Goal: Task Accomplishment & Management: Use online tool/utility

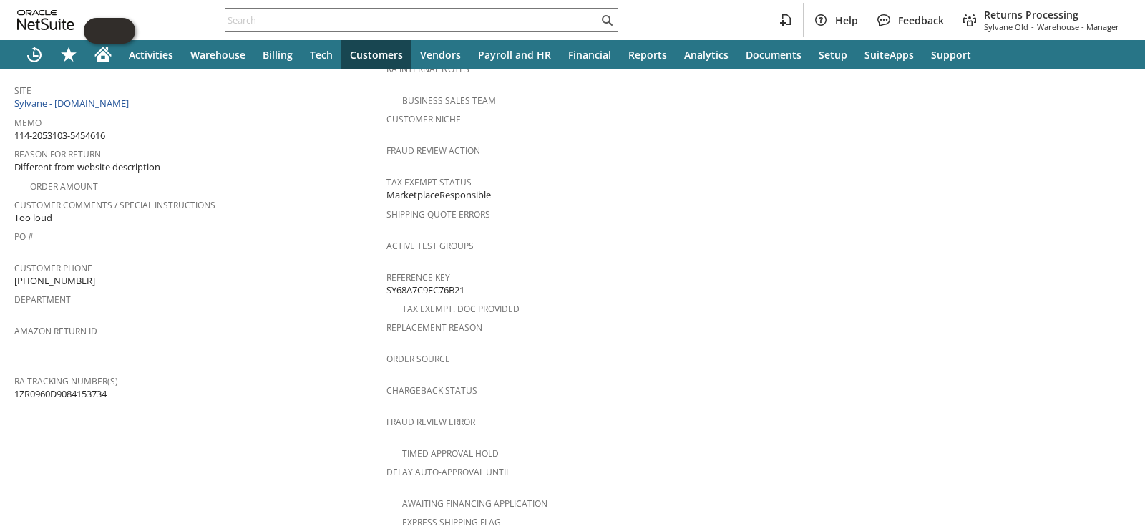
scroll to position [613, 0]
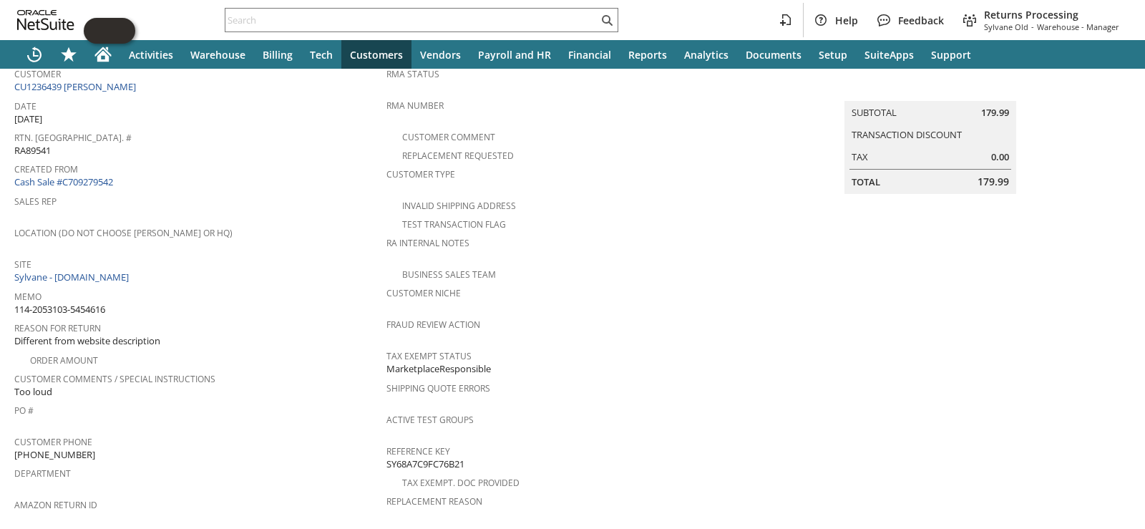
click at [337, 335] on div "Reason For Return Different from website description" at bounding box center [196, 333] width 365 height 31
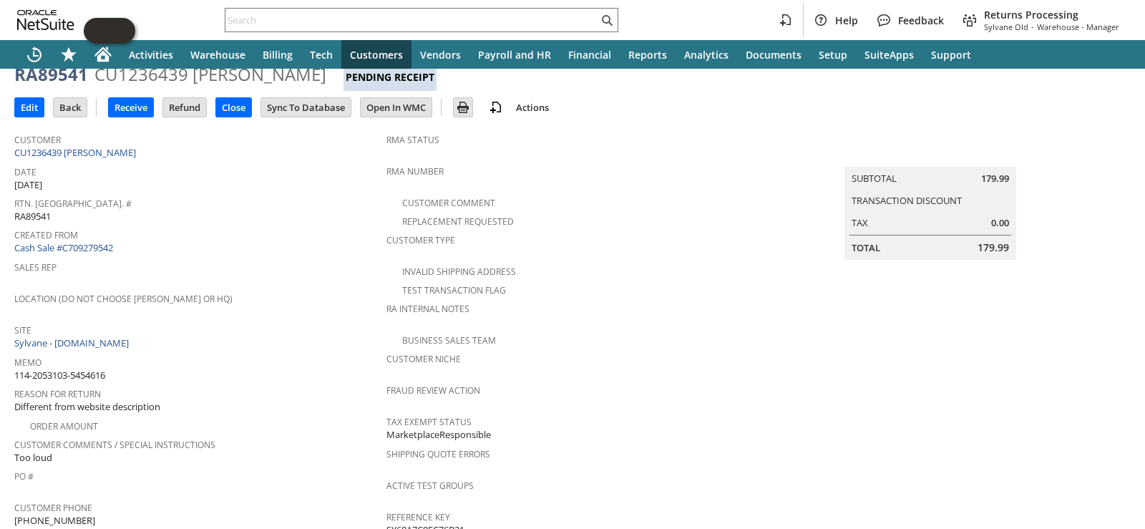
scroll to position [0, 0]
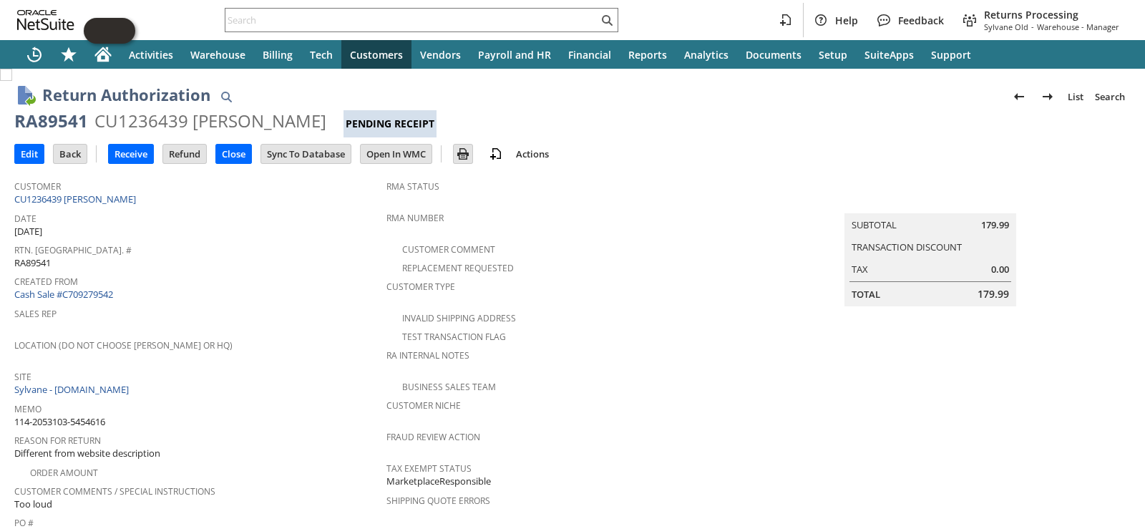
click at [337, 335] on span "Location (Do Not Choose [PERSON_NAME] or HQ)" at bounding box center [196, 343] width 365 height 16
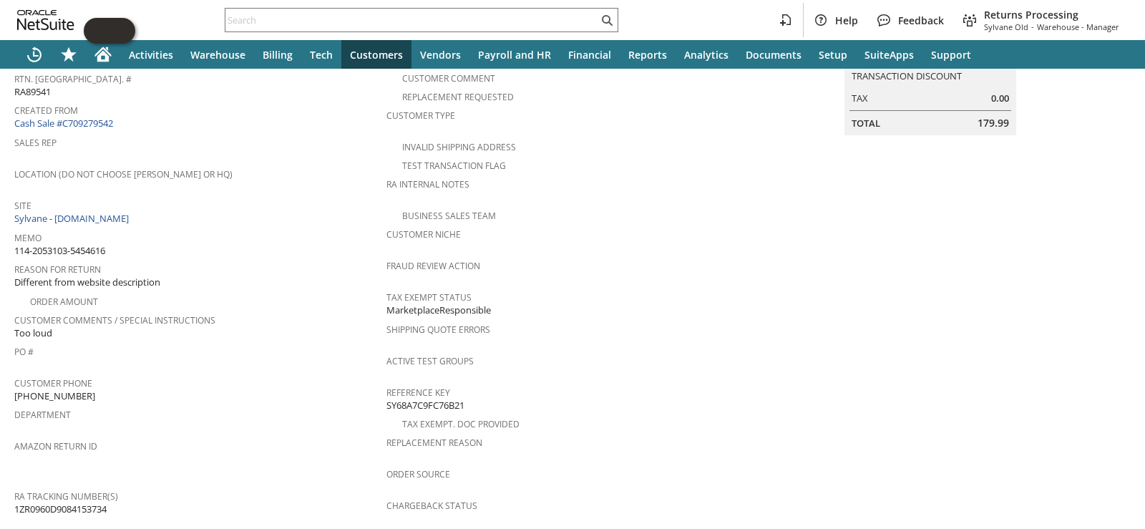
scroll to position [613, 0]
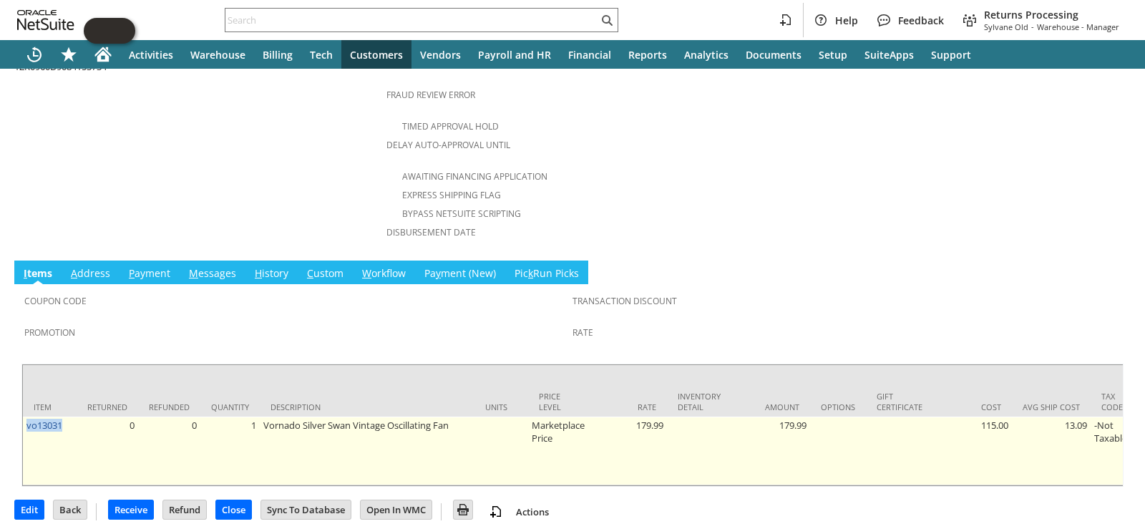
drag, startPoint x: 75, startPoint y: 409, endPoint x: 23, endPoint y: 410, distance: 52.3
click at [23, 416] on td "vo13031" at bounding box center [50, 450] width 54 height 69
copy link "vo13031"
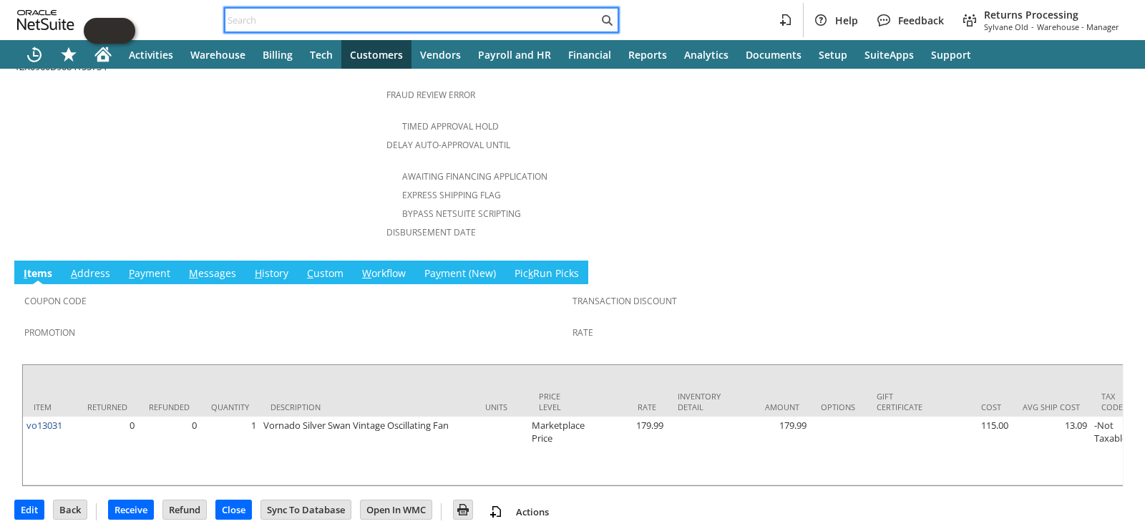
click at [306, 18] on input "text" at bounding box center [411, 19] width 373 height 17
paste input "vo13031"
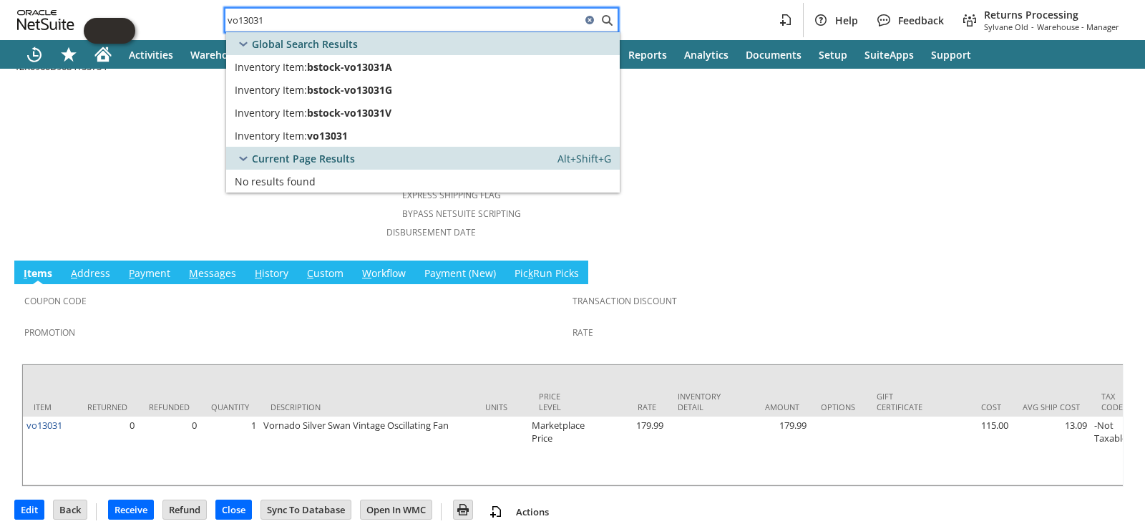
type input "vo13031"
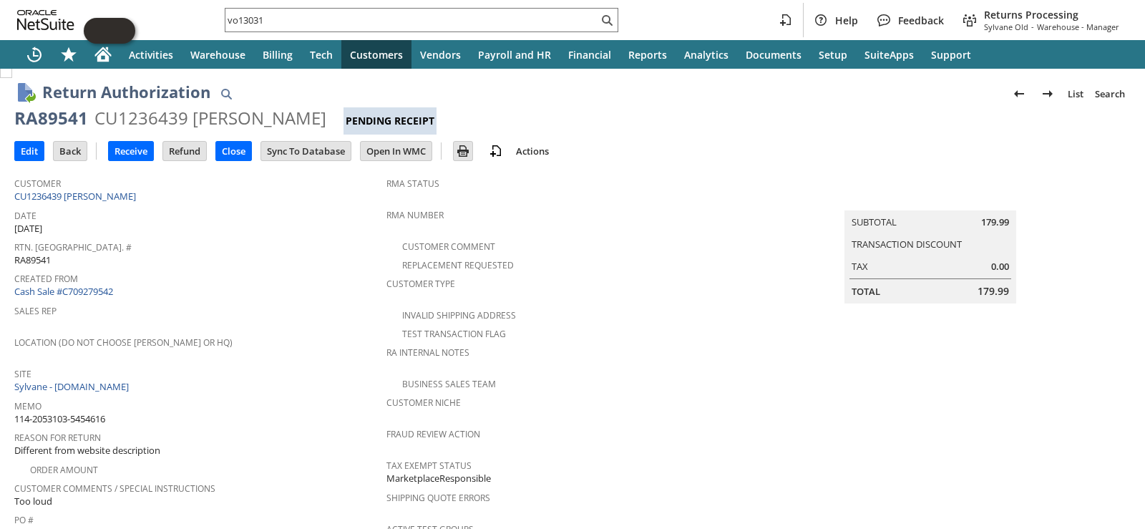
scroll to position [0, 0]
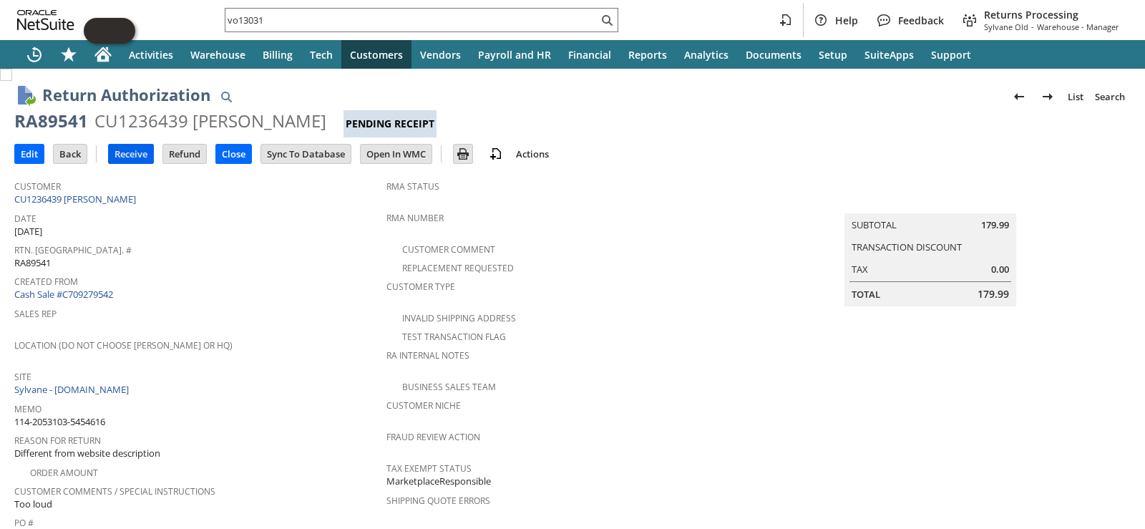
click at [124, 155] on input "Receive" at bounding box center [131, 154] width 44 height 19
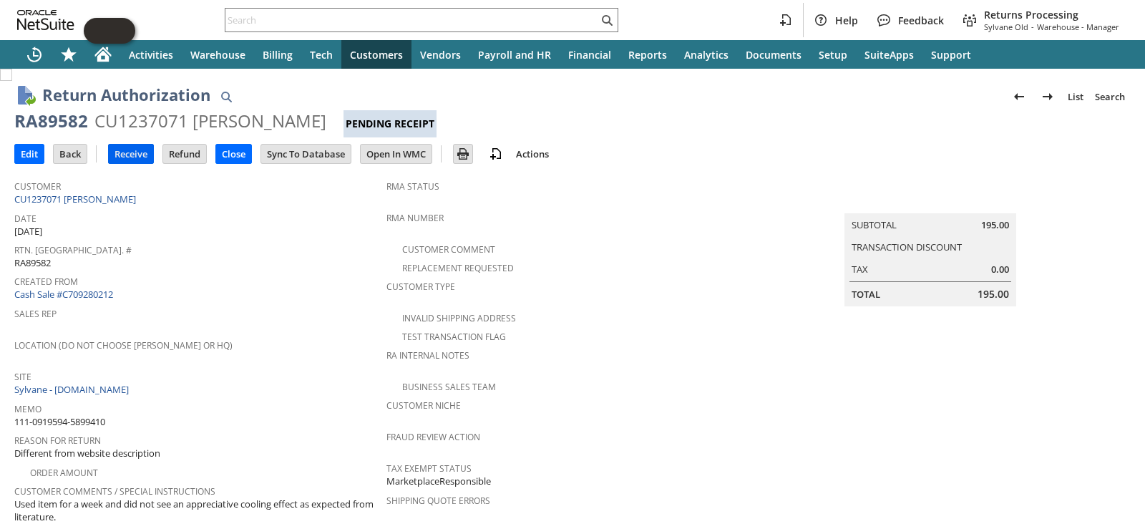
click at [131, 149] on input "Receive" at bounding box center [131, 154] width 44 height 19
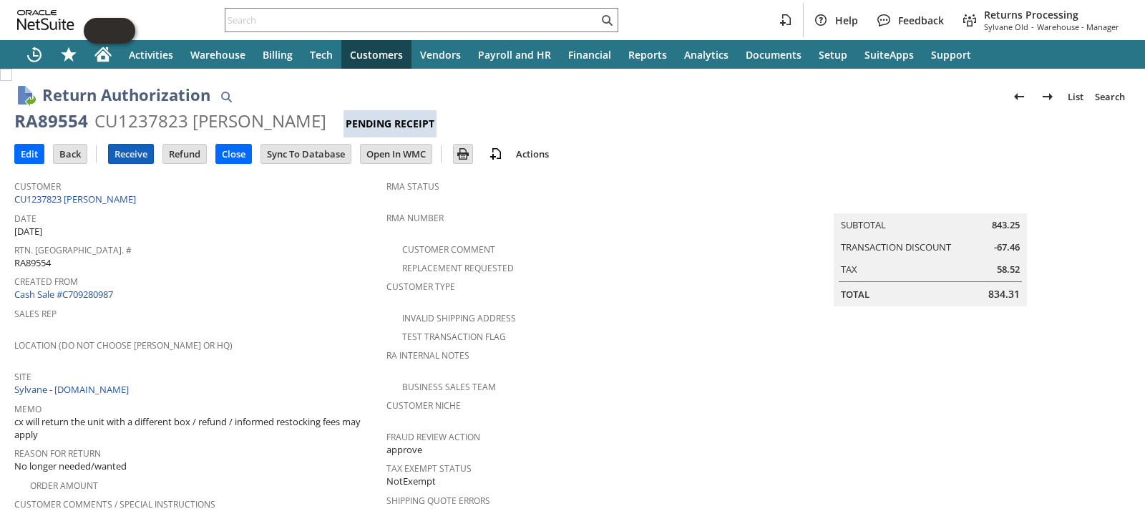
click at [135, 150] on input "Receive" at bounding box center [131, 154] width 44 height 19
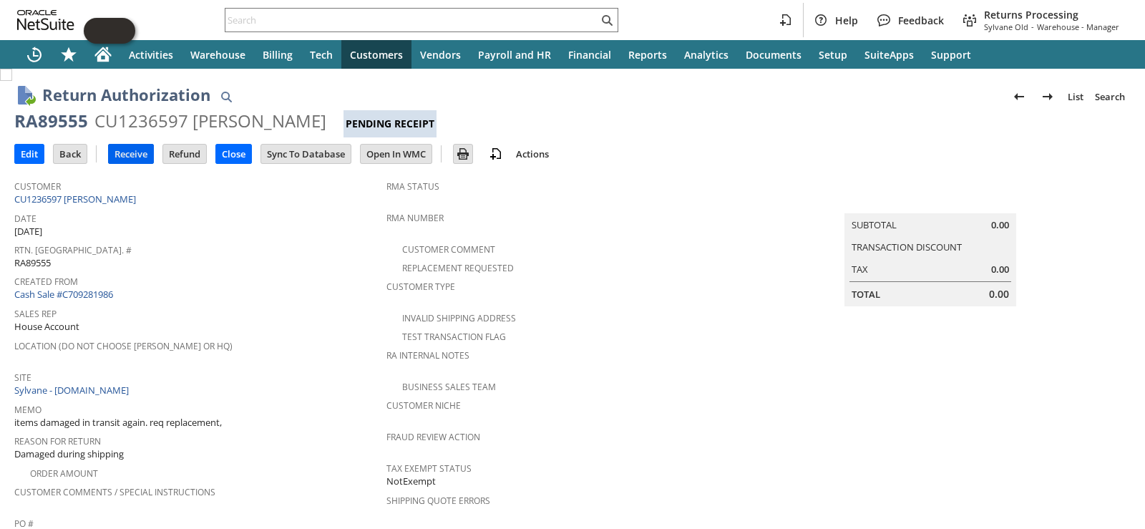
click at [129, 158] on input "Receive" at bounding box center [131, 154] width 44 height 19
click at [85, 200] on link "CU1236597 [PERSON_NAME]" at bounding box center [76, 199] width 125 height 13
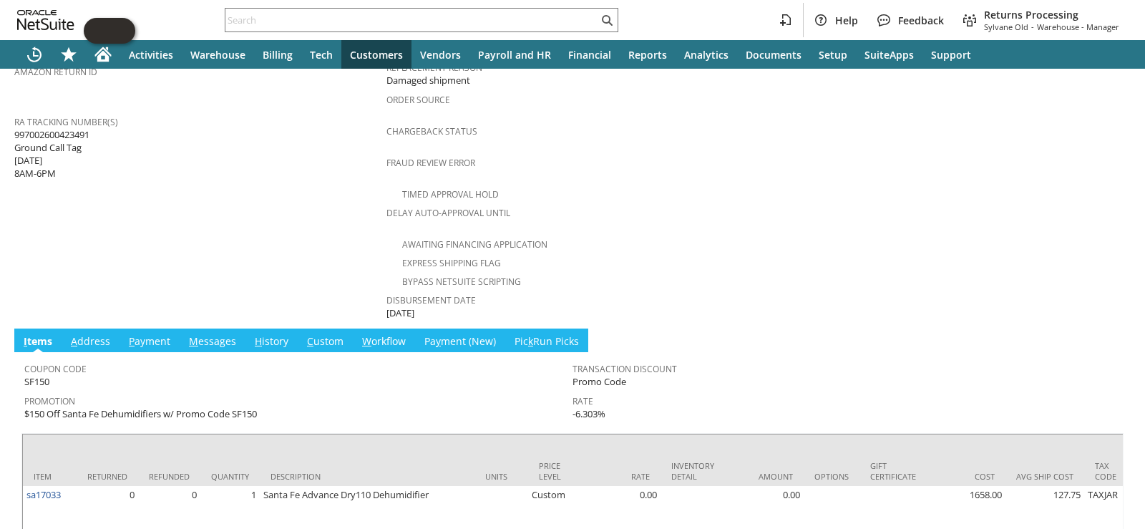
scroll to position [457, 0]
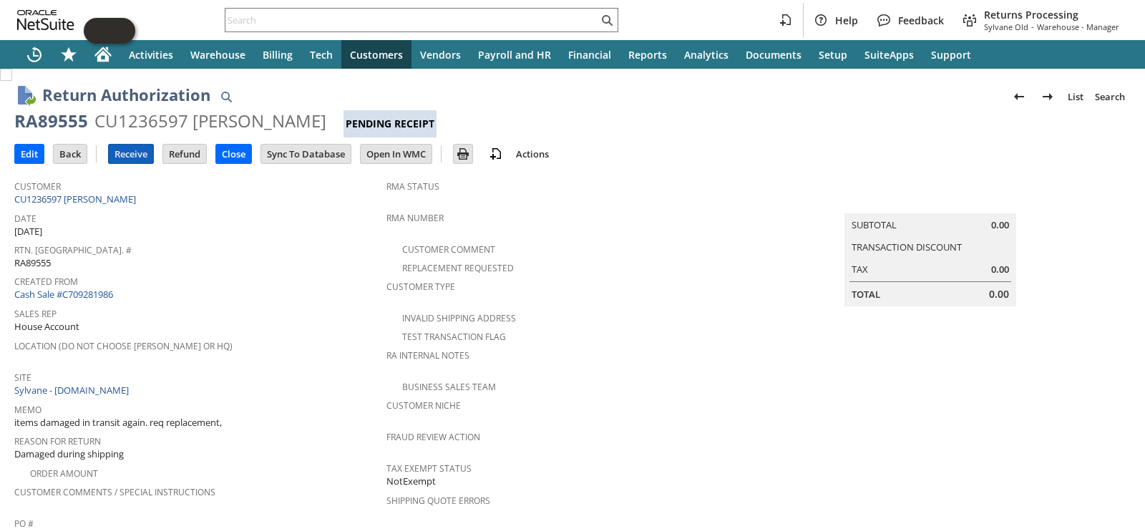
click at [137, 152] on input "Receive" at bounding box center [131, 154] width 44 height 19
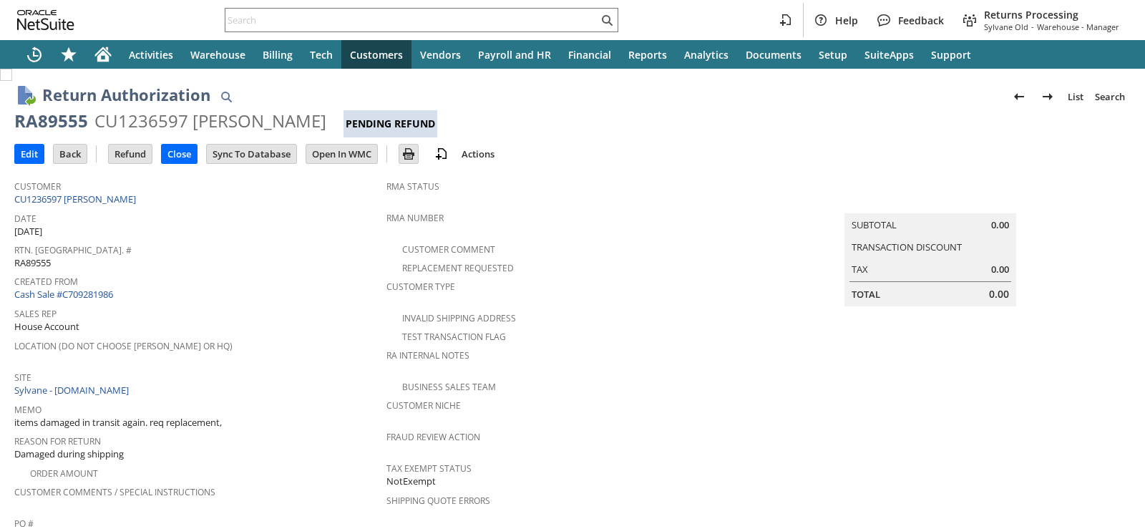
click at [232, 344] on span "Location (Do Not Choose [PERSON_NAME] or HQ)" at bounding box center [196, 344] width 365 height 16
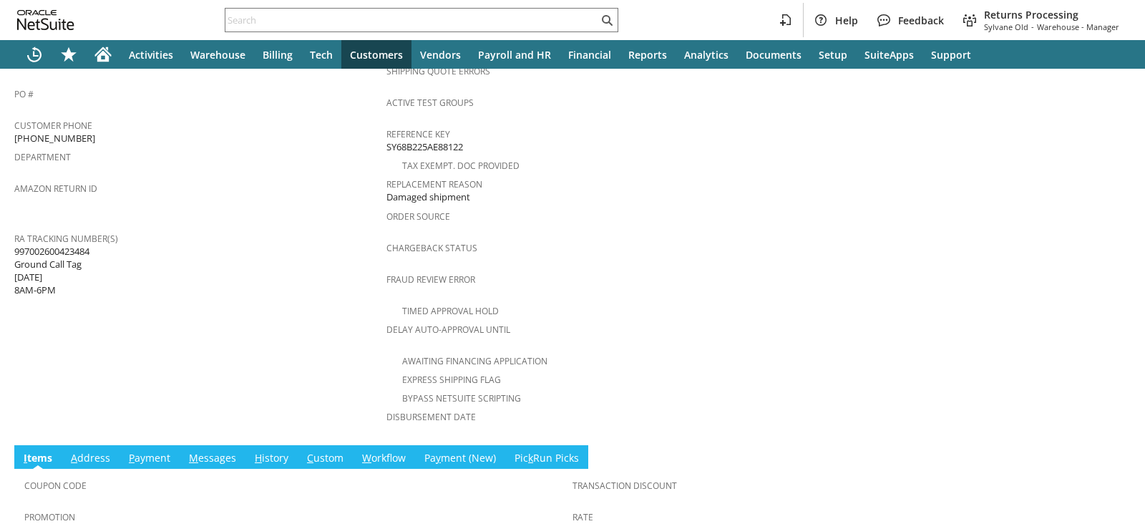
click at [271, 451] on link "H istory" at bounding box center [271, 459] width 41 height 16
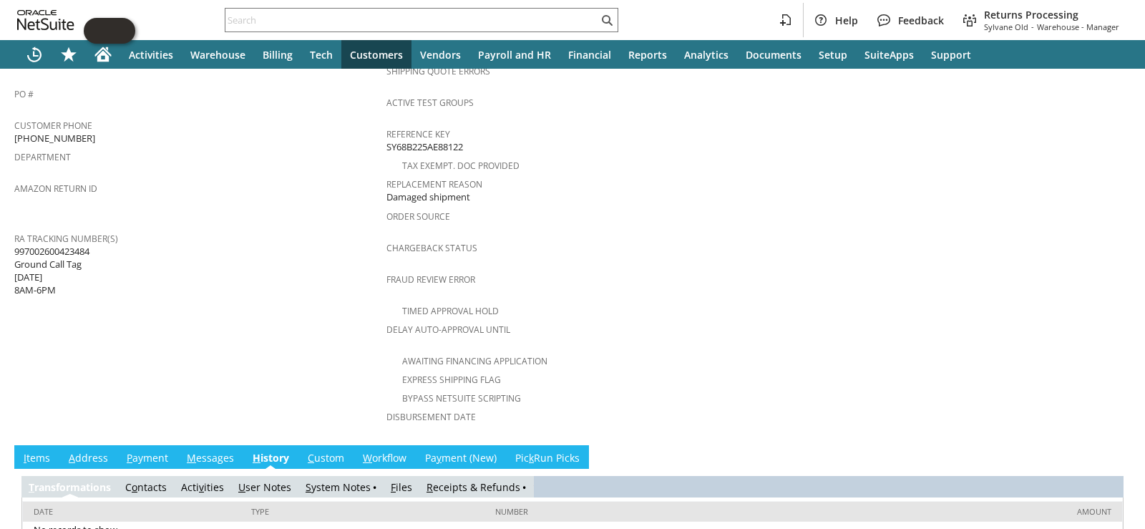
scroll to position [0, 0]
click at [359, 480] on link "S ystem Notes" at bounding box center [338, 487] width 65 height 14
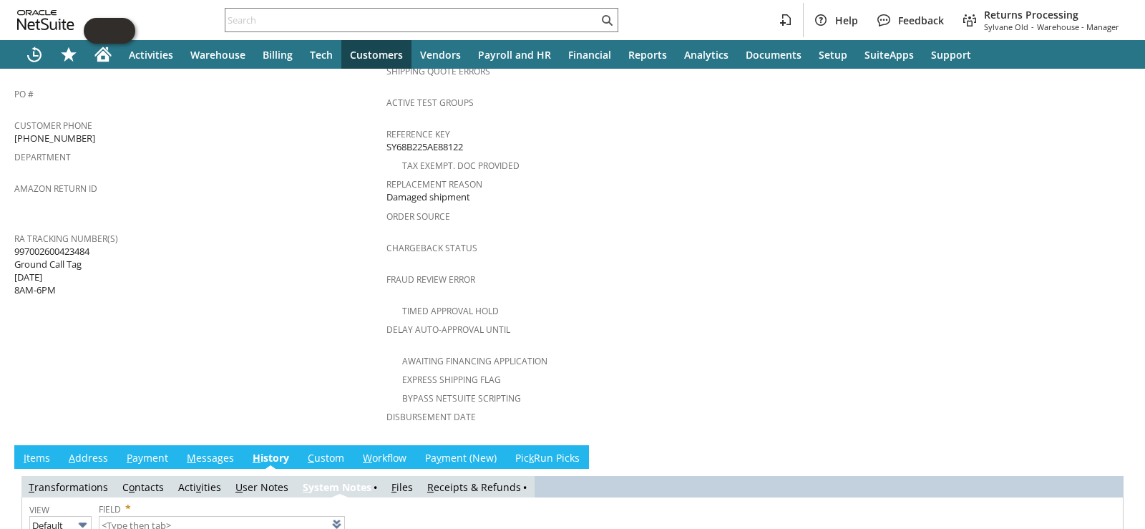
type input "1 to 25 of 70"
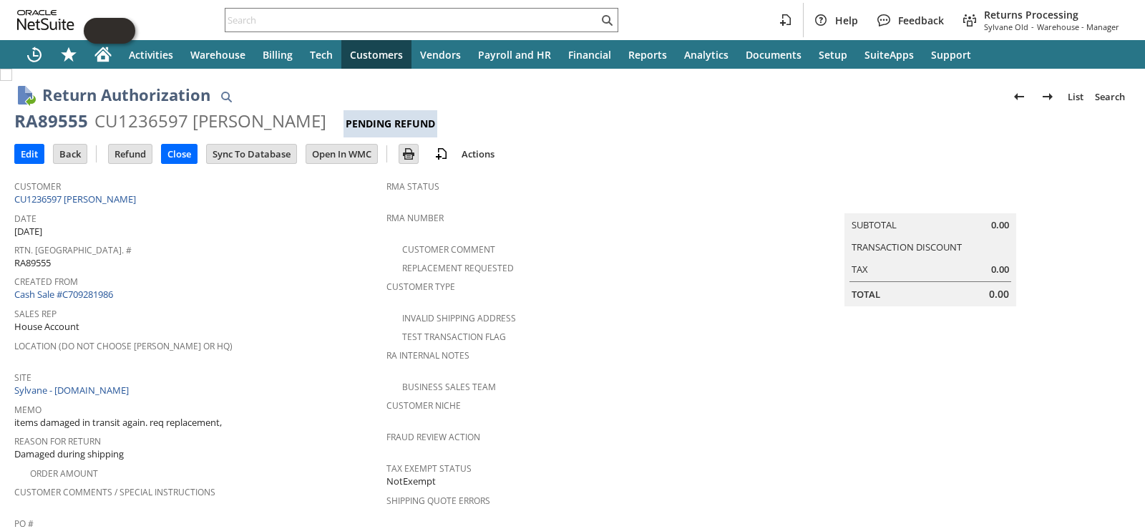
click at [34, 120] on div "RA89555" at bounding box center [51, 120] width 74 height 23
copy div "RA89555"
click at [116, 197] on link "CU1236597 Geraldine Morse" at bounding box center [76, 199] width 125 height 13
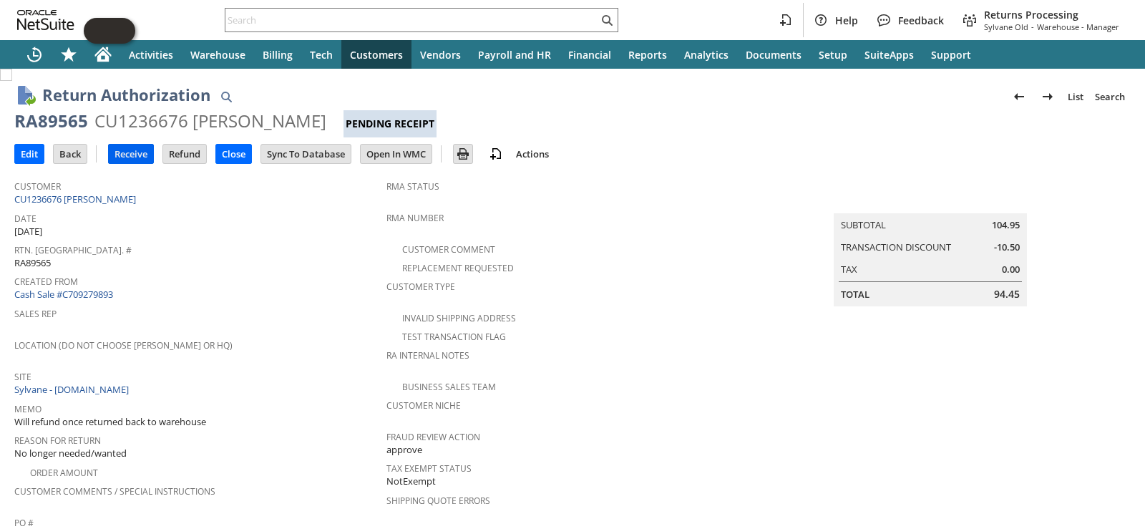
click at [148, 152] on input "Receive" at bounding box center [131, 154] width 44 height 19
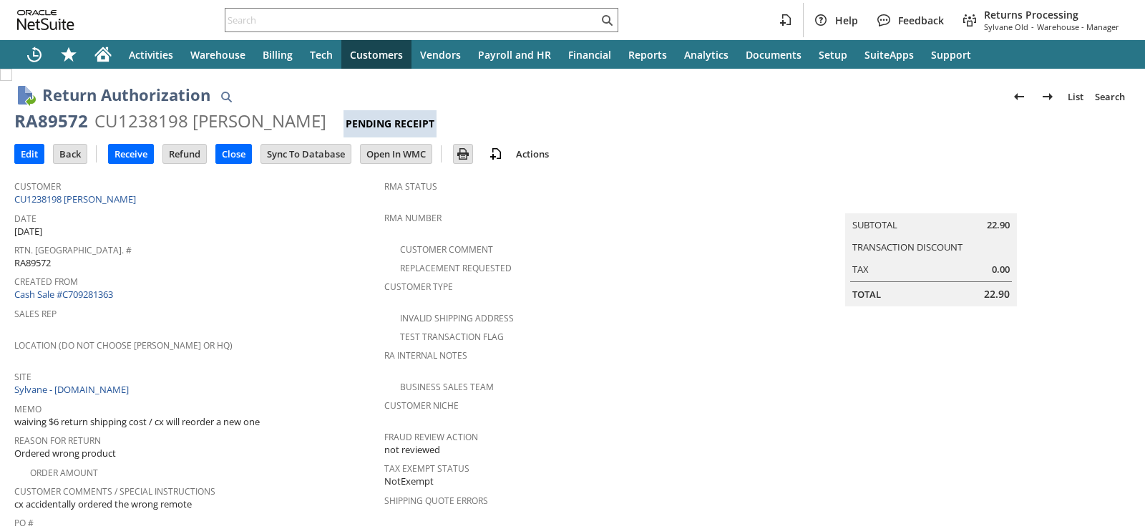
click at [242, 328] on div "Sales Rep" at bounding box center [195, 318] width 363 height 30
click at [133, 158] on input "Receive" at bounding box center [131, 154] width 44 height 19
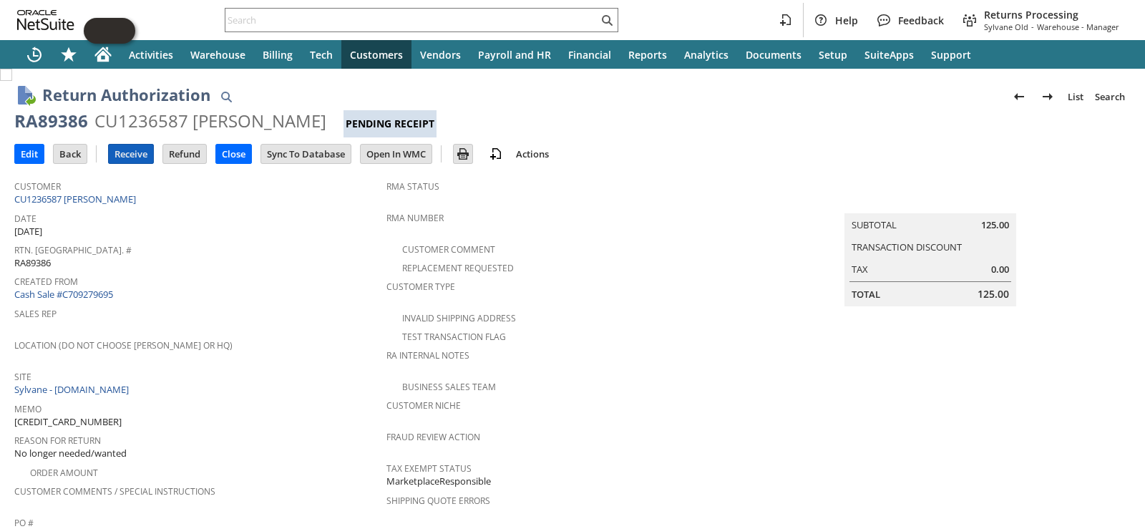
click at [136, 159] on input "Receive" at bounding box center [131, 154] width 44 height 19
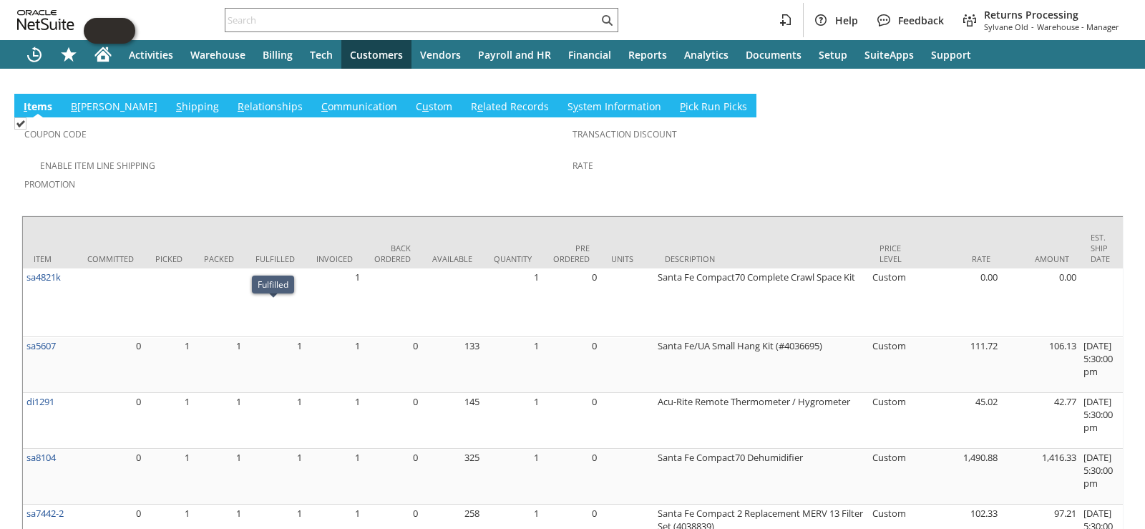
scroll to position [930, 0]
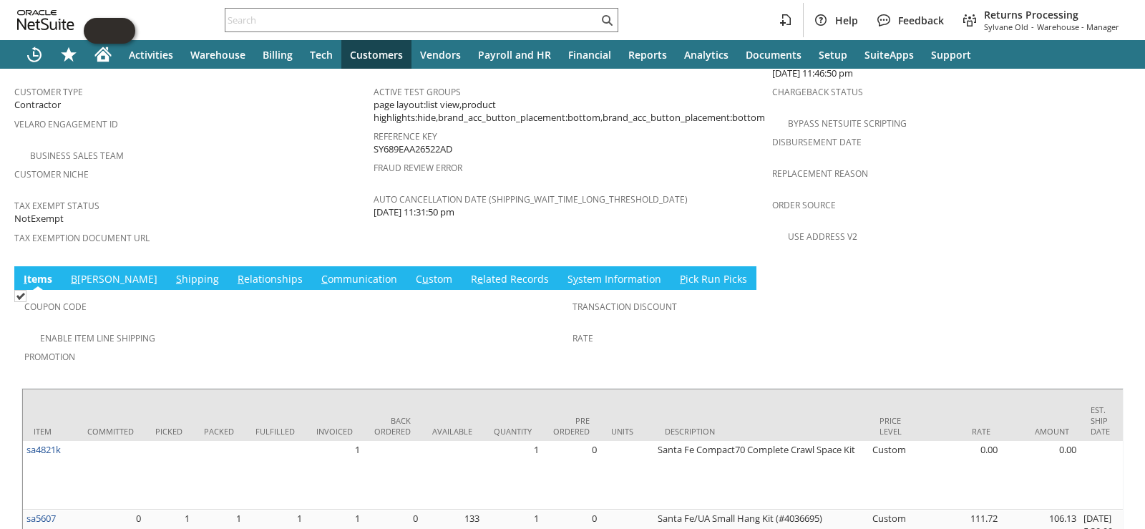
click at [84, 272] on link "B illing" at bounding box center [114, 280] width 94 height 16
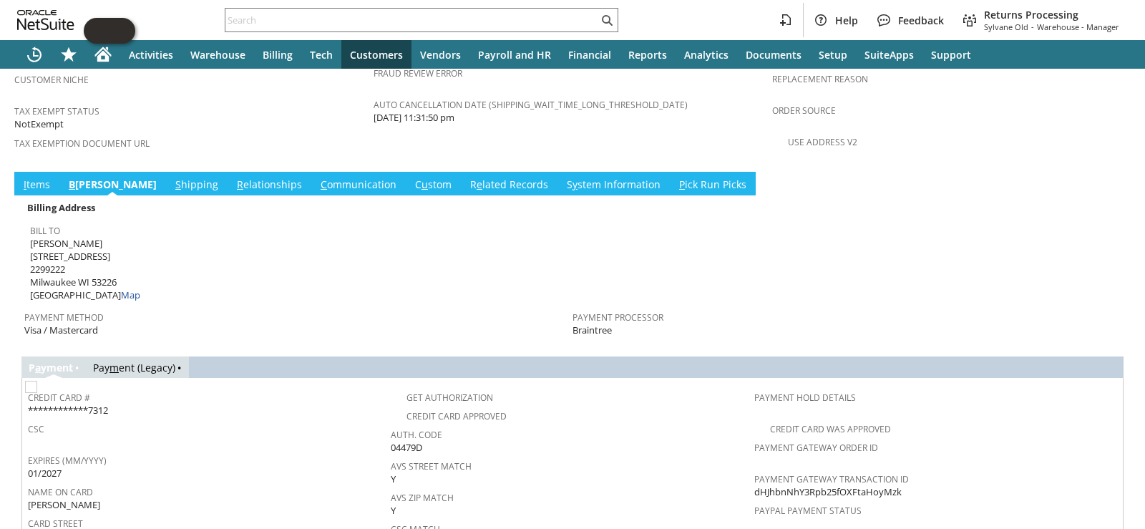
scroll to position [1073, 0]
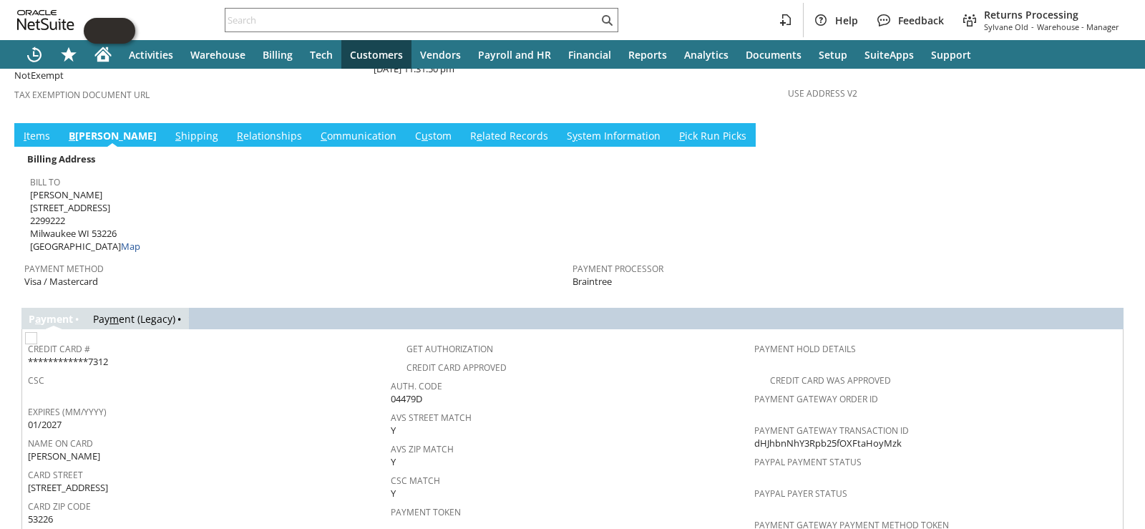
click at [29, 129] on link "I tems" at bounding box center [37, 137] width 34 height 16
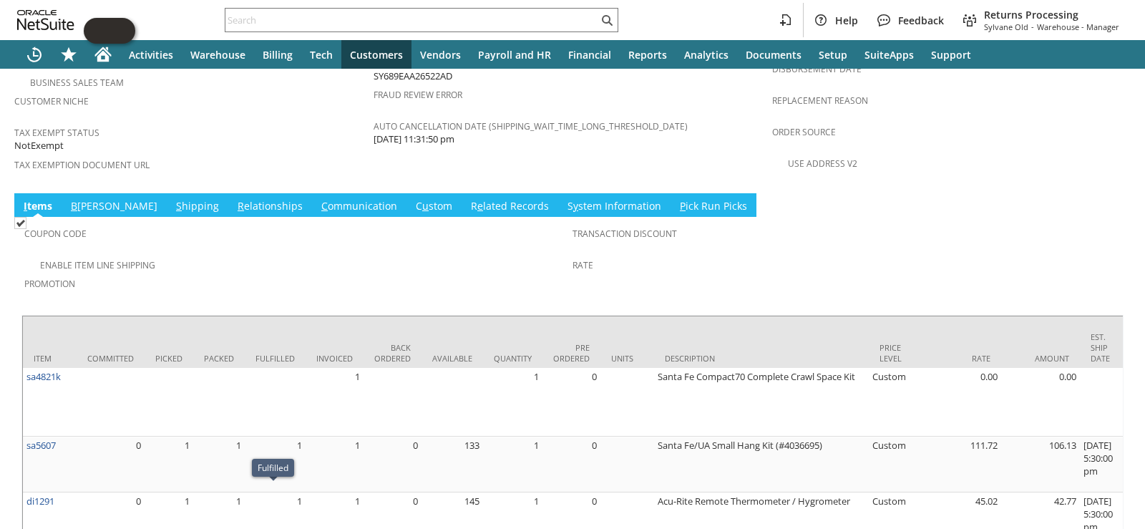
scroll to position [1002, 0]
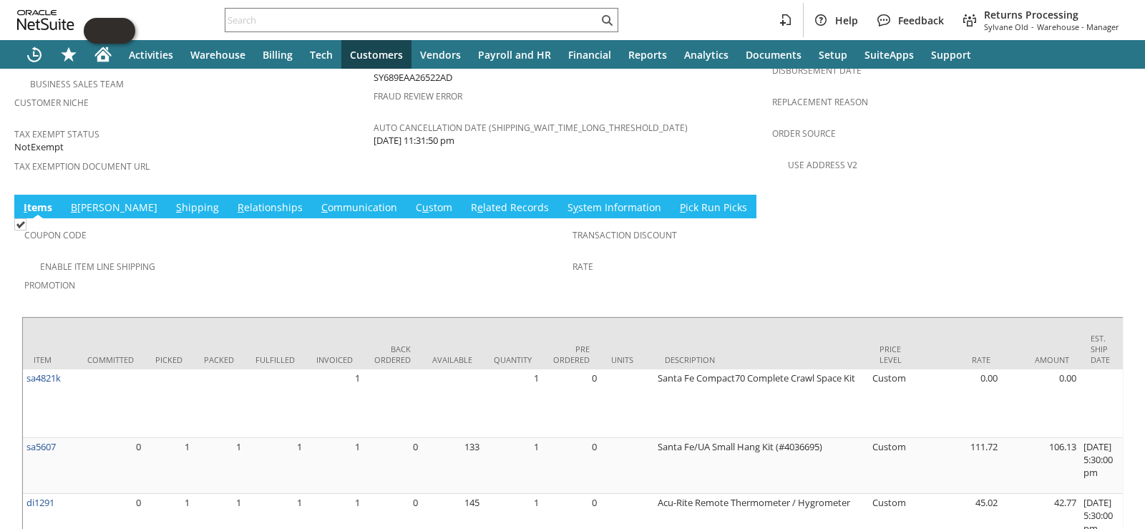
click at [467, 200] on link "R e lated Records" at bounding box center [509, 208] width 85 height 16
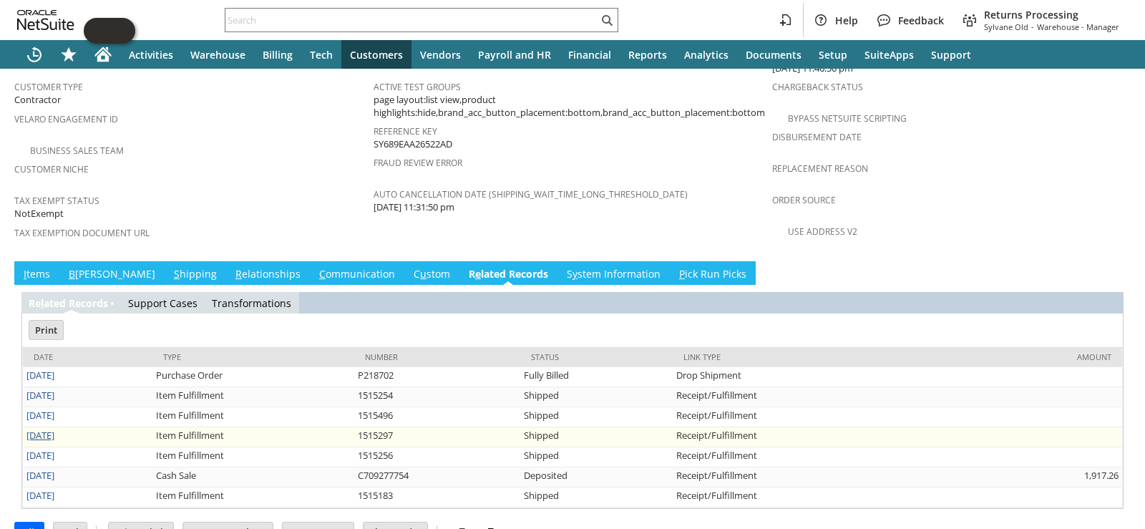
scroll to position [0, 0]
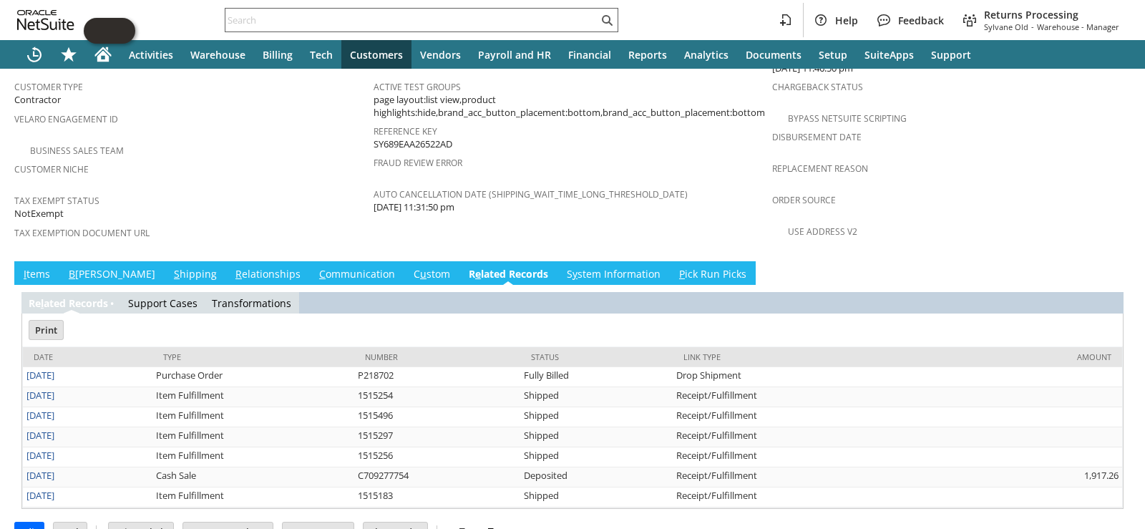
click at [295, 15] on input "text" at bounding box center [411, 19] width 373 height 17
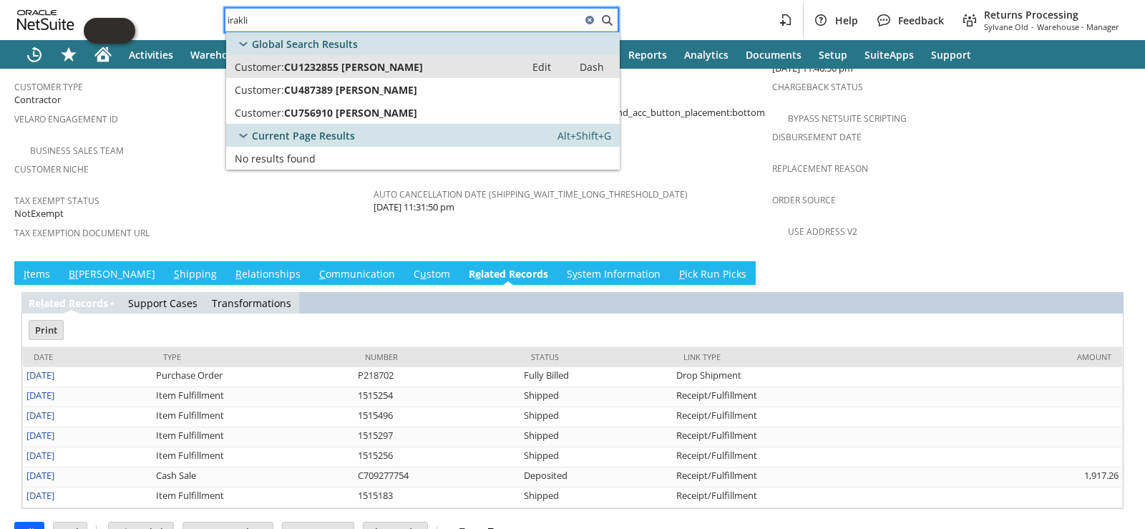
type input "irakli"
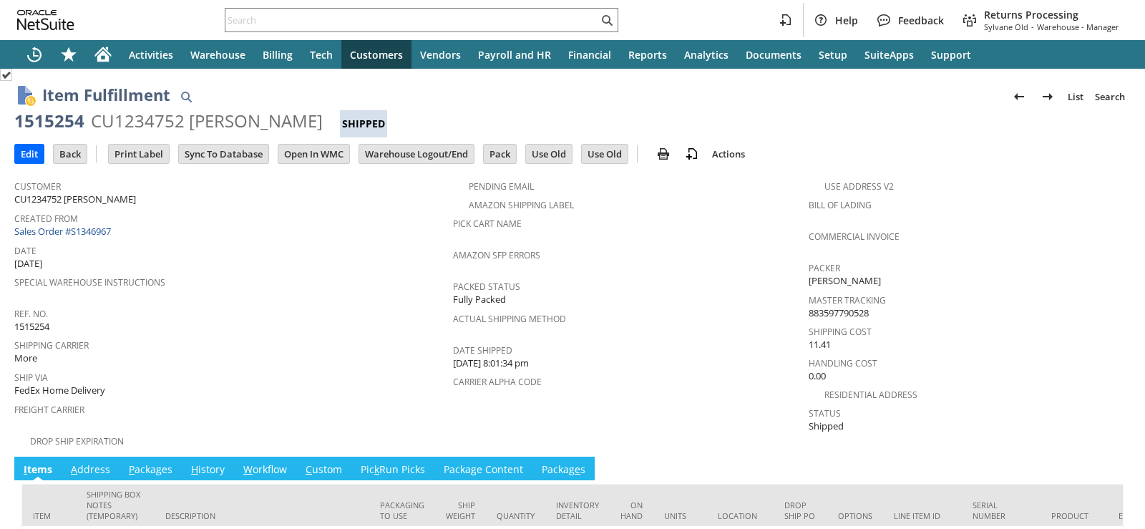
click at [306, 432] on div "Drop Ship Expiration" at bounding box center [233, 439] width 439 height 17
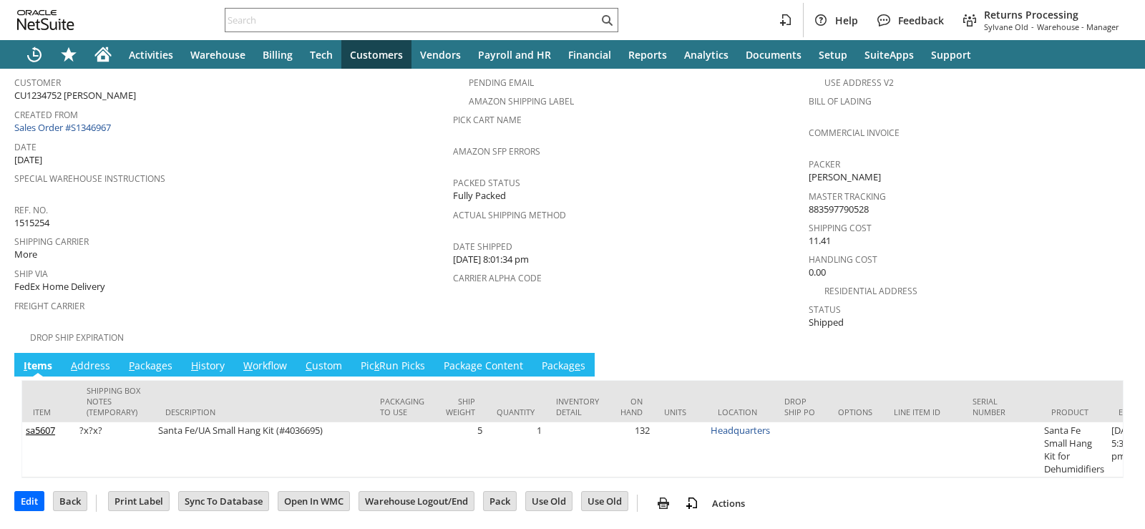
scroll to position [107, 0]
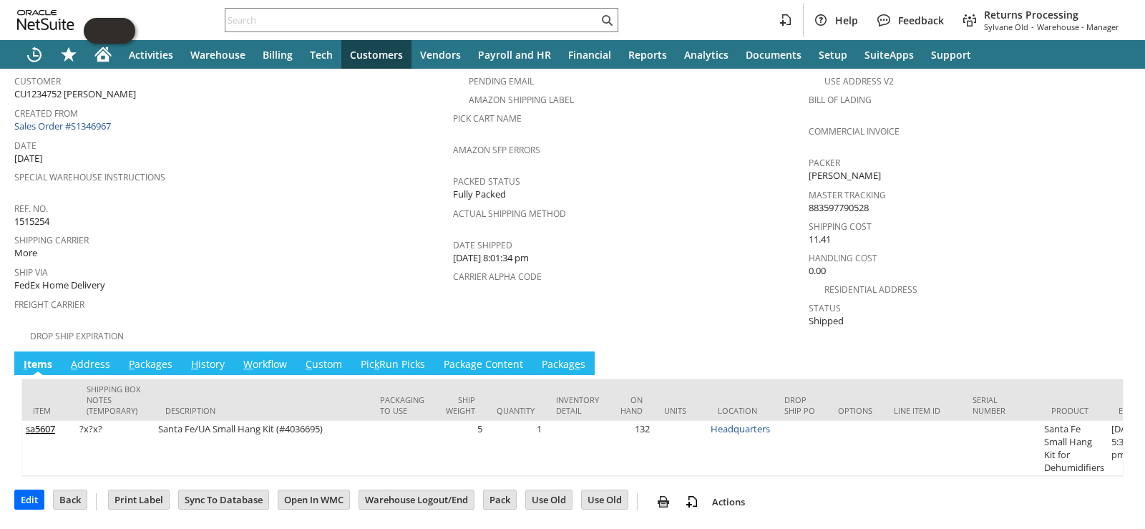
click at [259, 263] on span "Ship Via" at bounding box center [230, 270] width 432 height 16
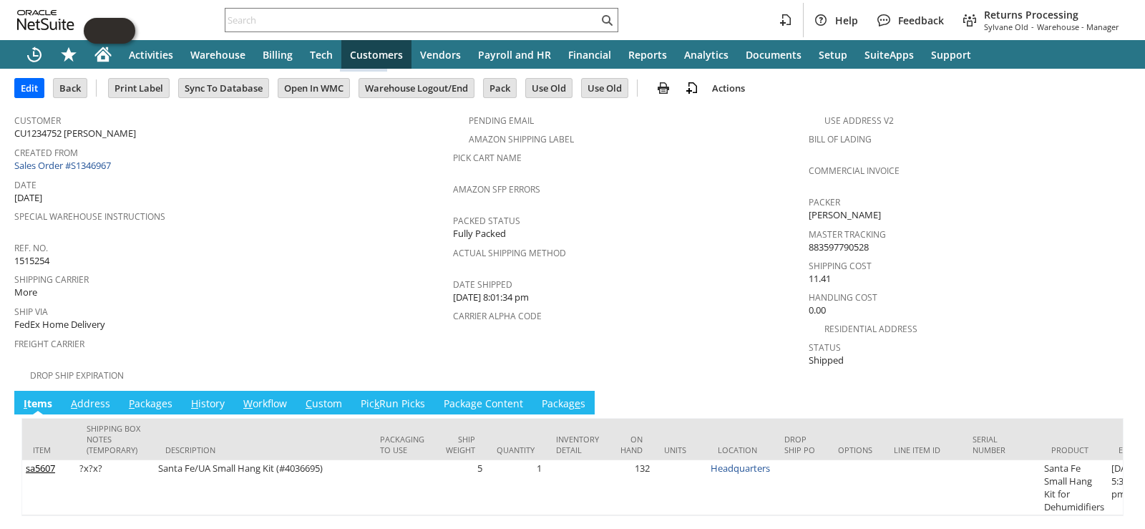
scroll to position [0, 0]
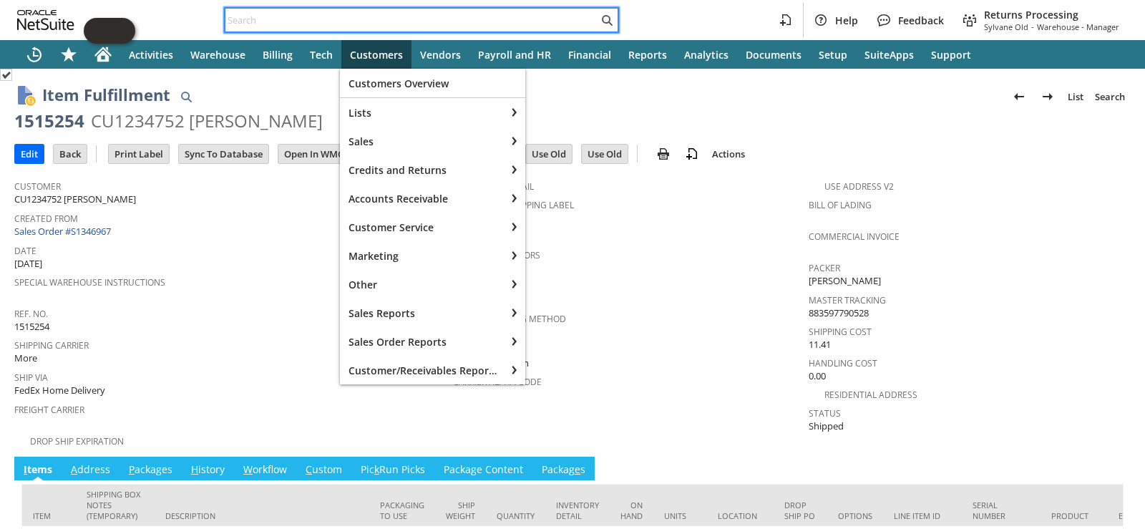
click at [384, 14] on input "text" at bounding box center [411, 19] width 373 height 17
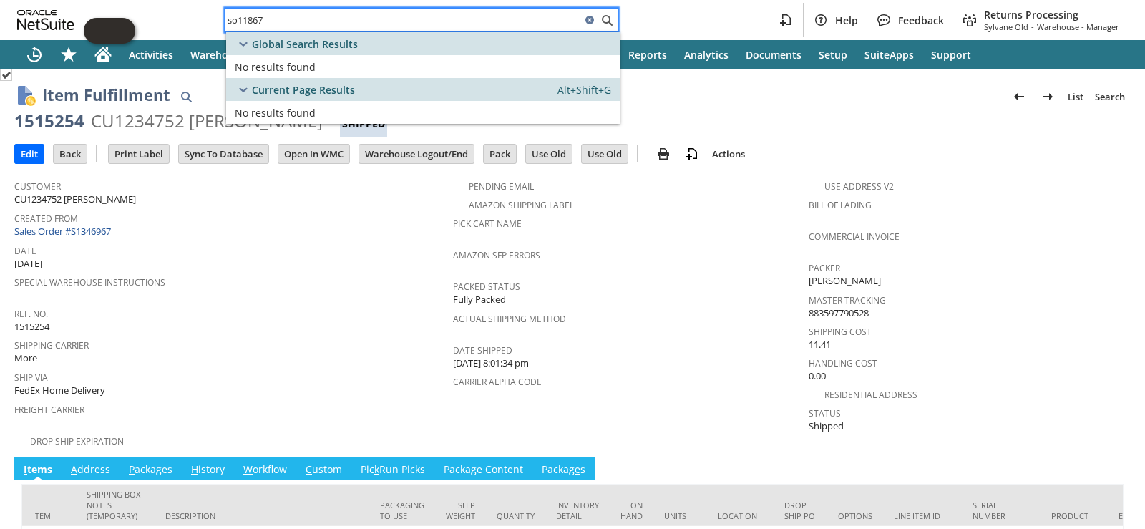
type input "so11867"
click at [331, 281] on span "Special Warehouse Instructions" at bounding box center [230, 280] width 432 height 16
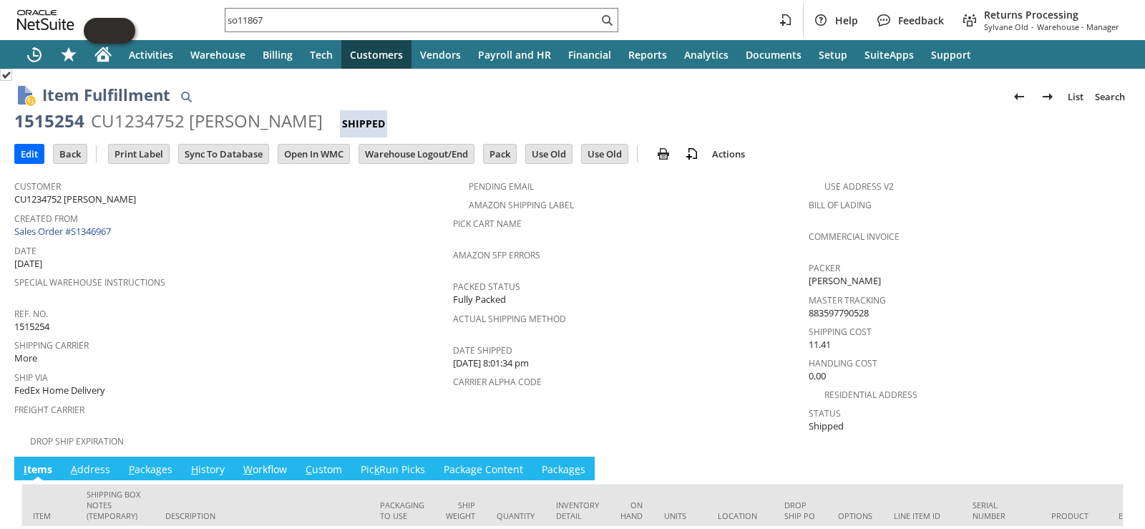
scroll to position [107, 0]
click at [290, 250] on span "Date" at bounding box center [230, 248] width 432 height 16
click at [298, 308] on span "Ref. No." at bounding box center [230, 311] width 432 height 16
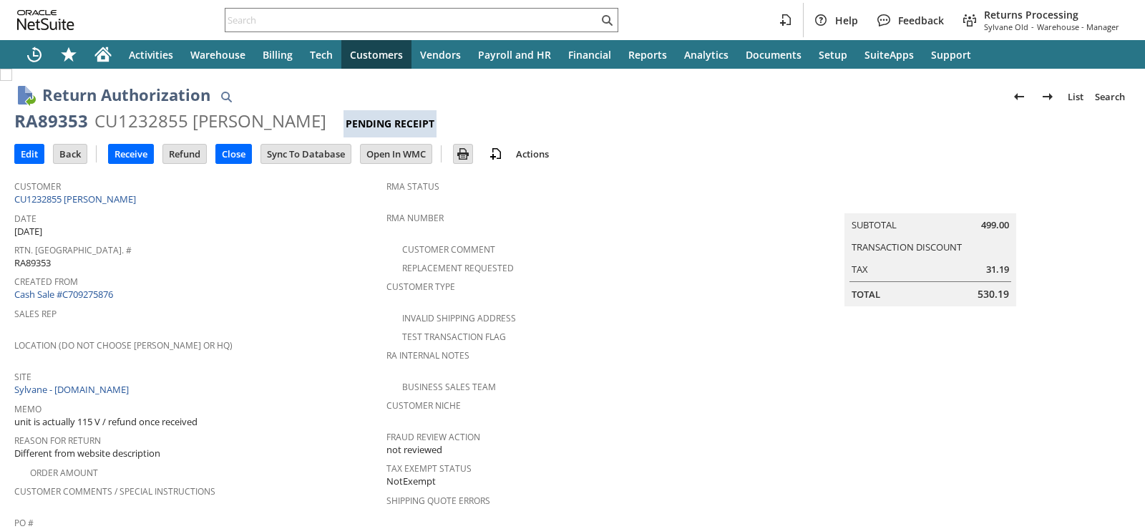
click at [241, 308] on span "Sales Rep" at bounding box center [196, 311] width 365 height 16
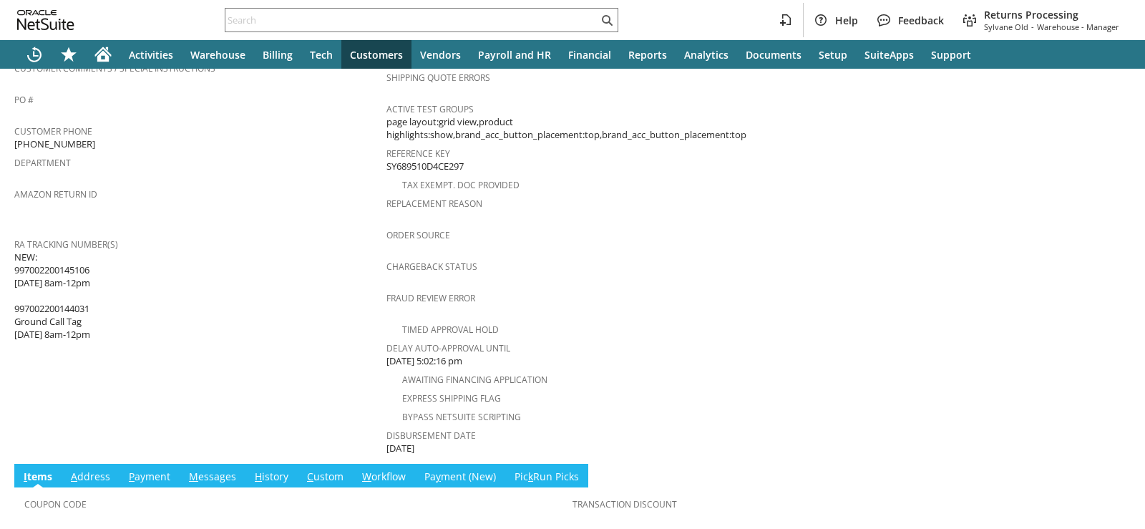
scroll to position [639, 0]
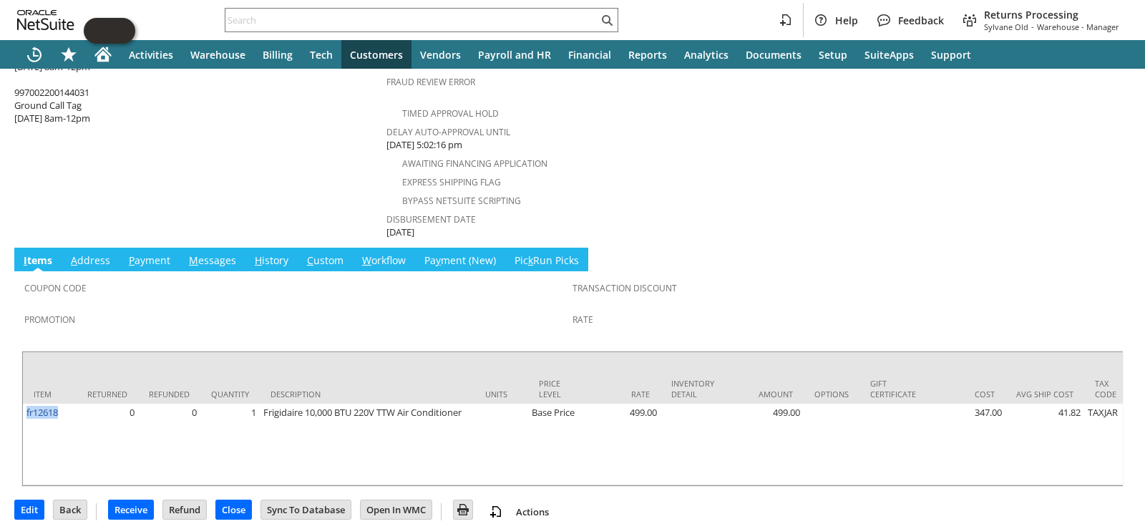
drag, startPoint x: 64, startPoint y: 399, endPoint x: 22, endPoint y: 393, distance: 42.0
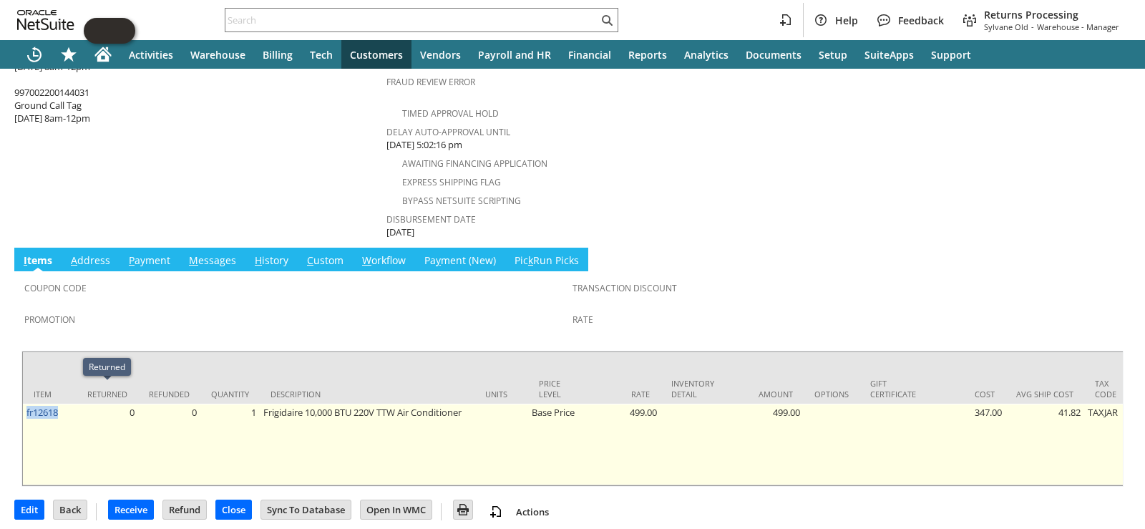
copy link "fr12618"
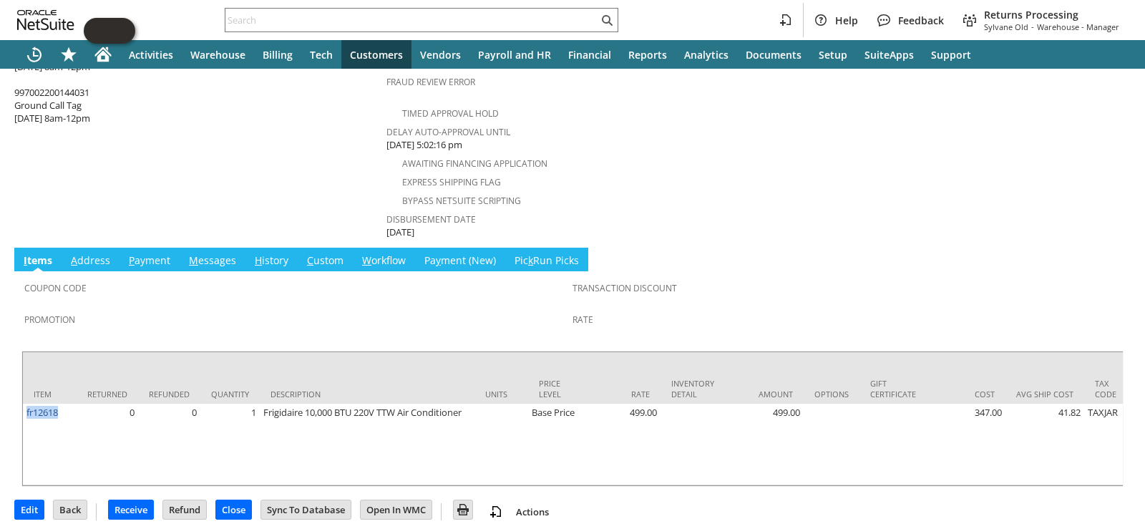
click at [262, 253] on link "H istory" at bounding box center [271, 261] width 41 height 16
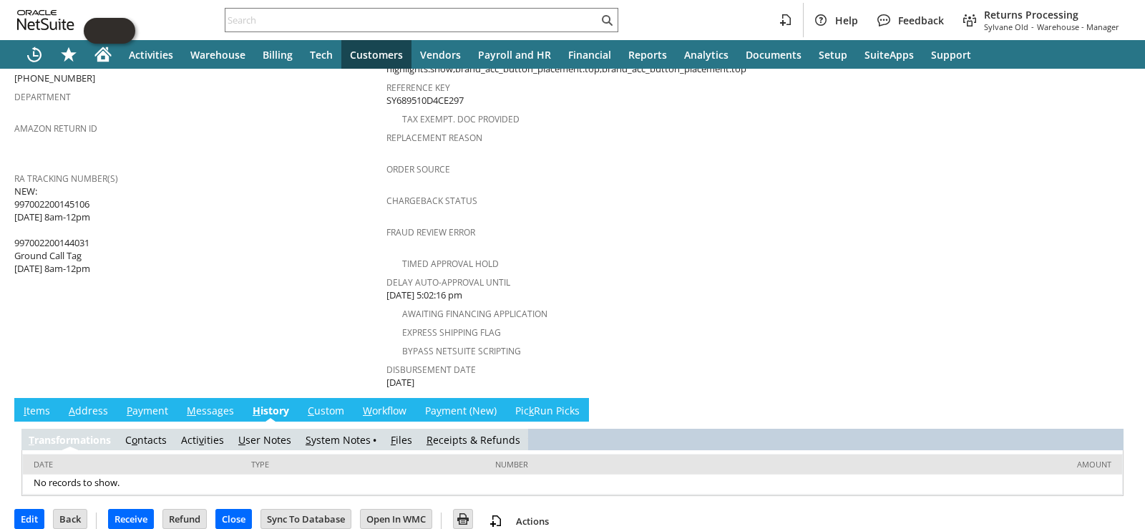
scroll to position [0, 0]
click at [45, 404] on link "I tems" at bounding box center [37, 412] width 34 height 16
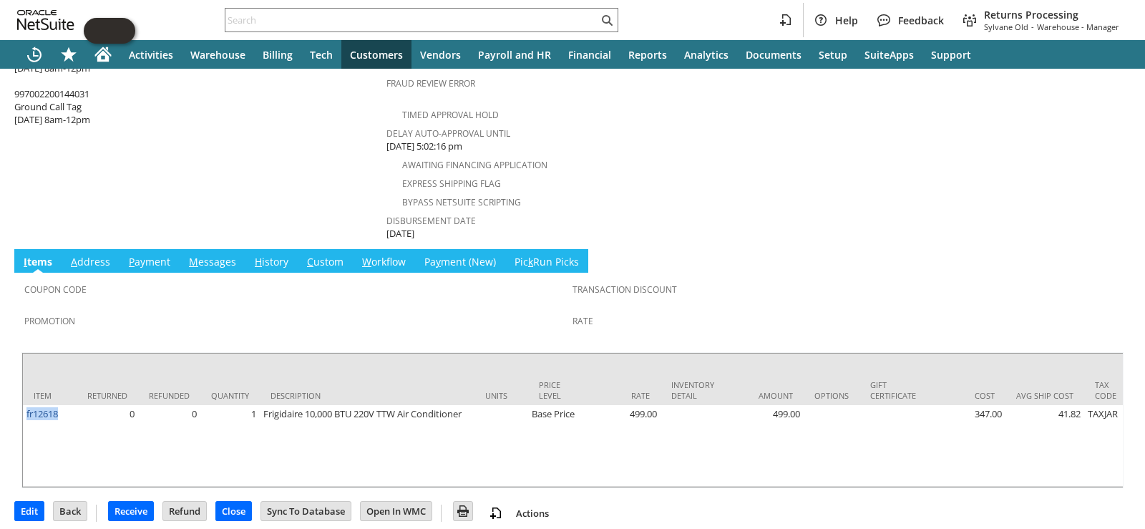
scroll to position [639, 0]
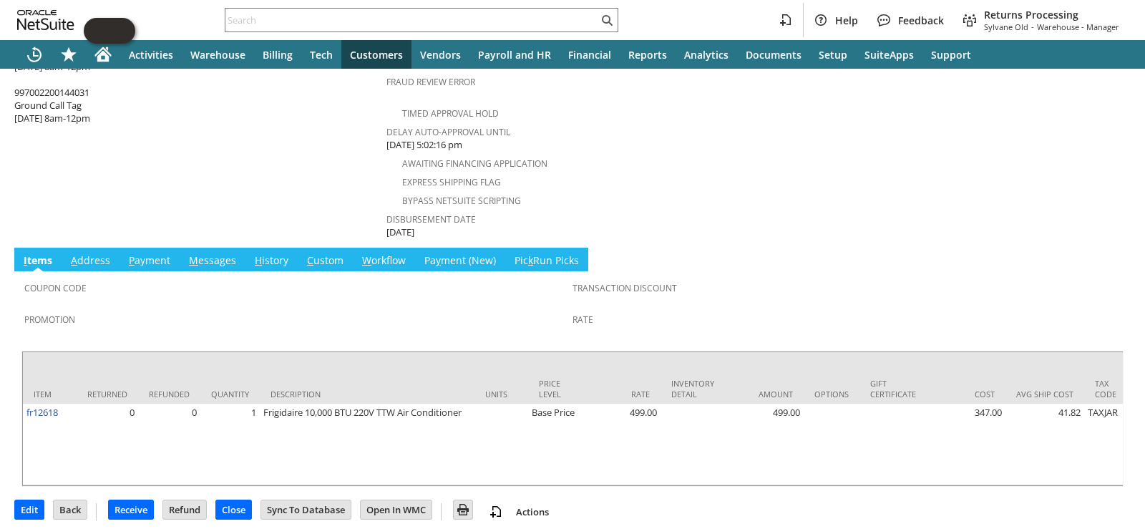
drag, startPoint x: 331, startPoint y: 158, endPoint x: 319, endPoint y: 203, distance: 46.5
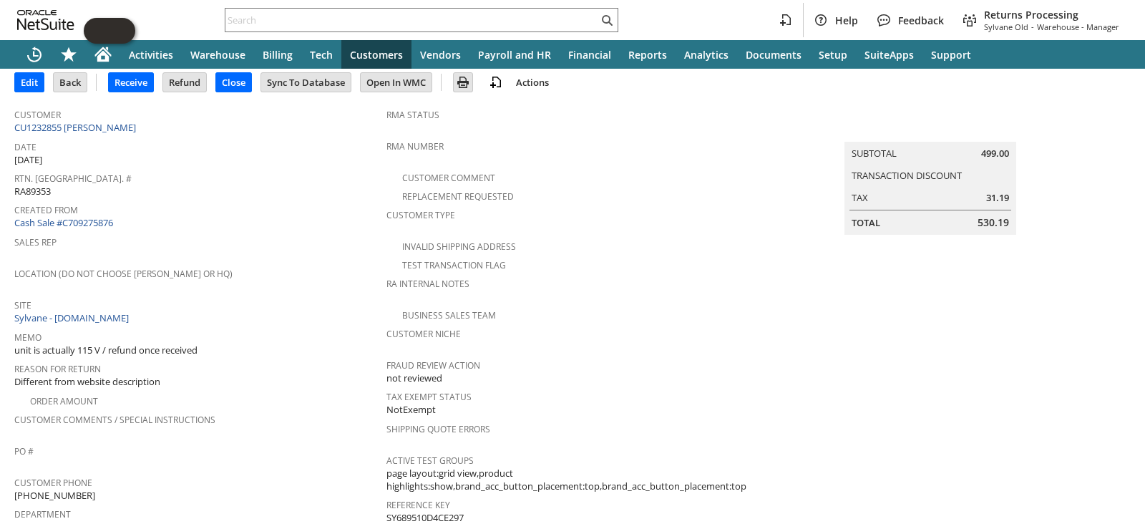
scroll to position [0, 0]
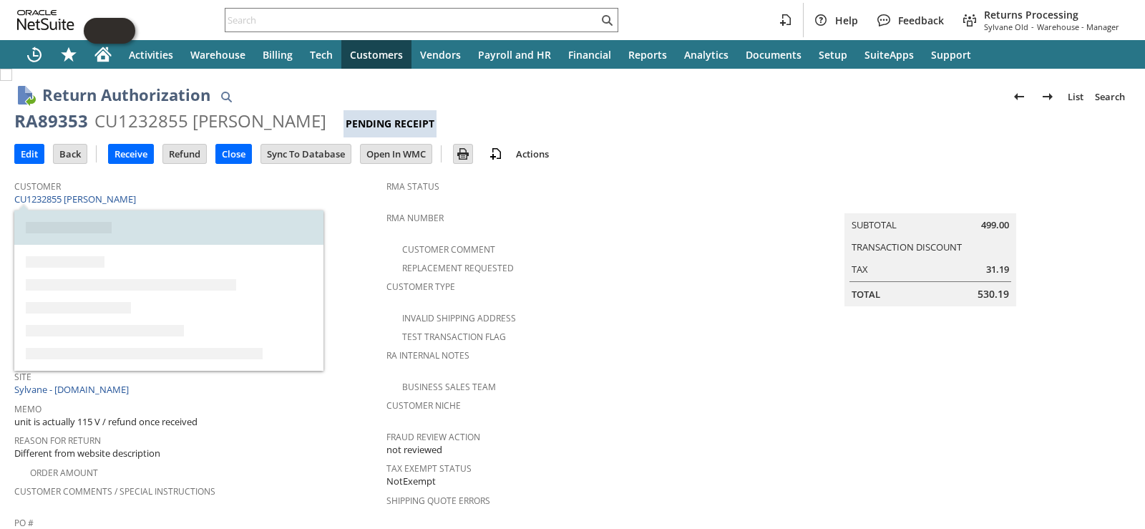
click at [289, 263] on div at bounding box center [157, 308] width 286 height 126
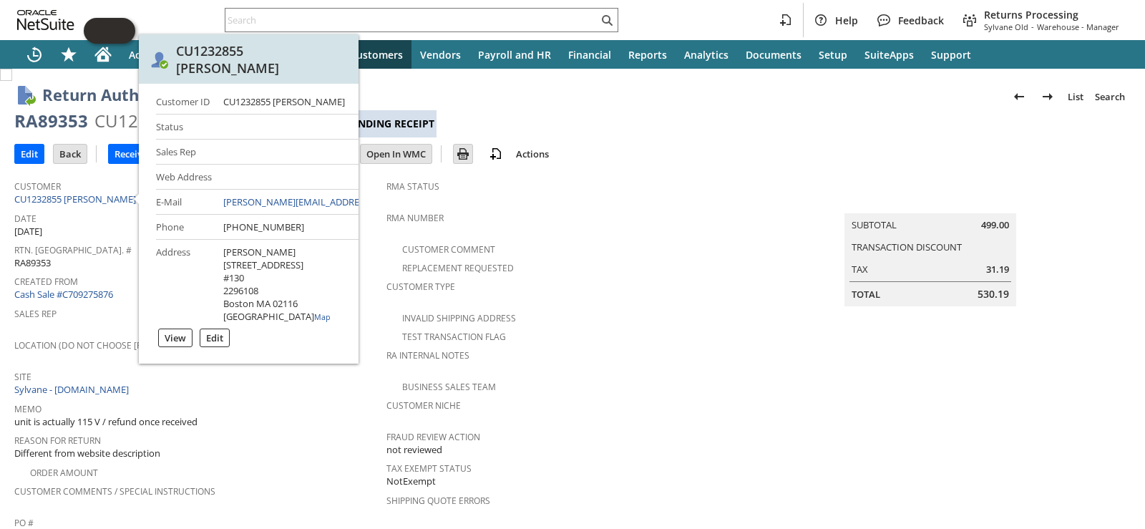
click at [274, 407] on span "Memo" at bounding box center [196, 407] width 365 height 16
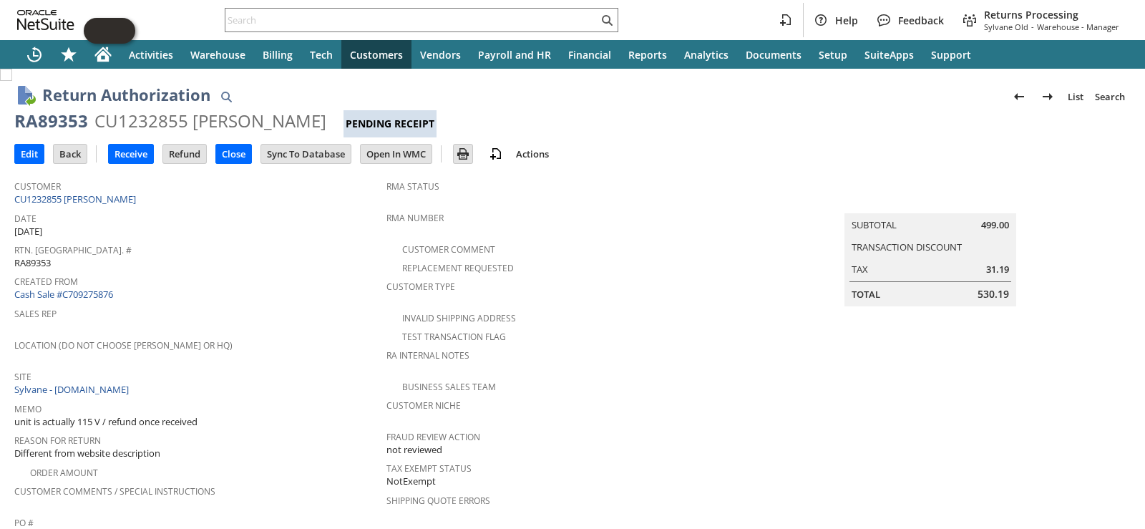
click at [97, 156] on td at bounding box center [102, 153] width 12 height 17
click at [149, 151] on input "Receive" at bounding box center [131, 154] width 44 height 19
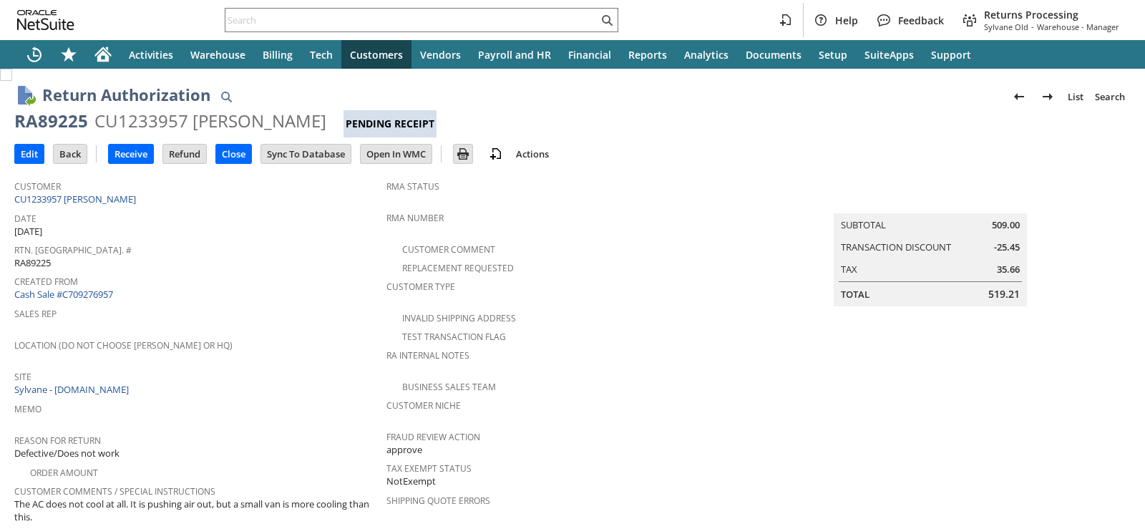
click at [280, 278] on span "Created From" at bounding box center [196, 279] width 365 height 16
click at [130, 152] on input "Receive" at bounding box center [131, 154] width 44 height 19
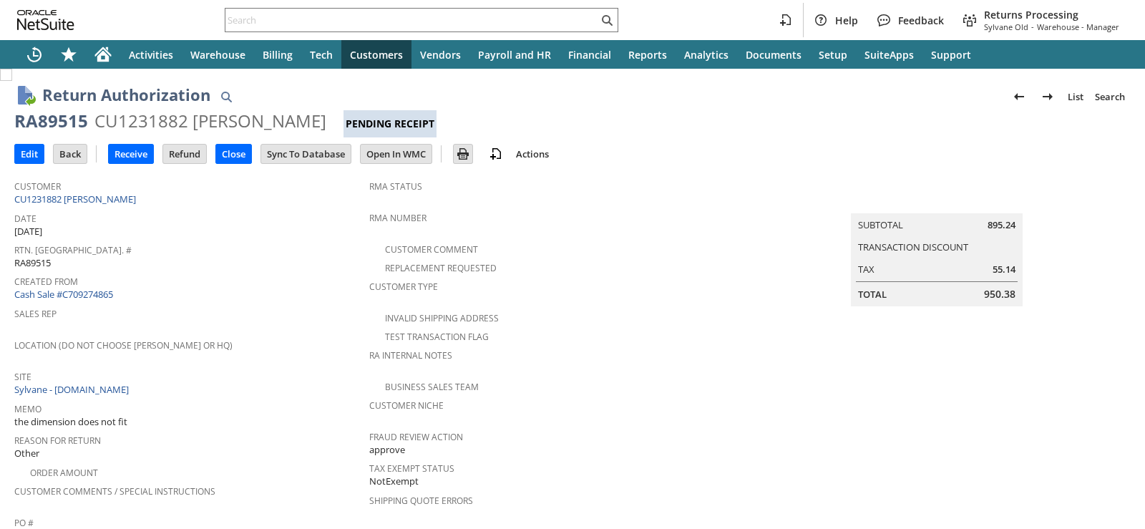
click at [288, 372] on span "Site" at bounding box center [188, 374] width 348 height 16
click at [122, 144] on td "Receive" at bounding box center [131, 154] width 46 height 20
click at [117, 152] on input "Receive" at bounding box center [131, 154] width 44 height 19
